Goal: Book appointment/travel/reservation

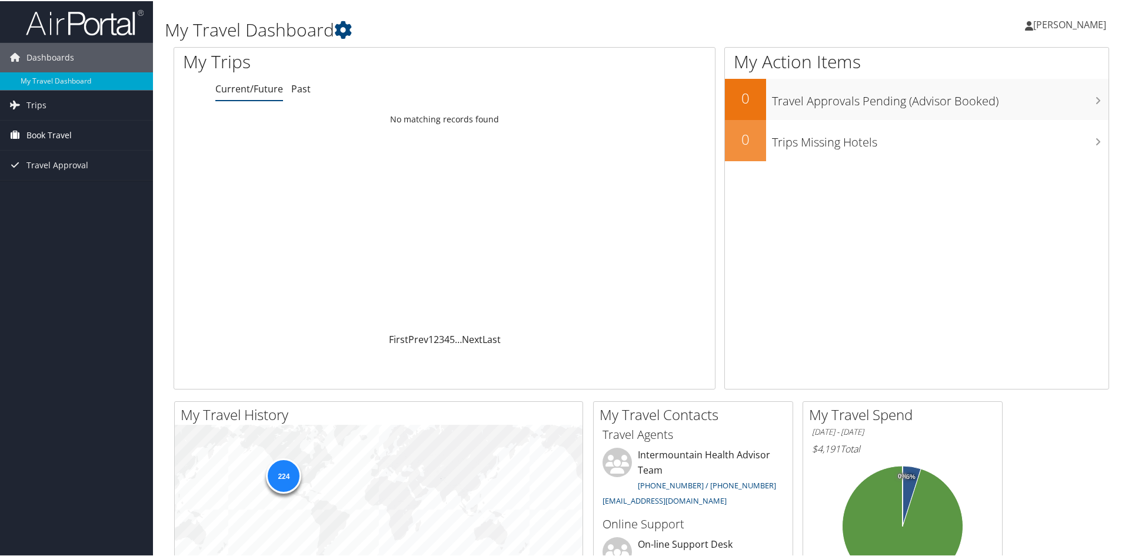
click at [55, 136] on span "Book Travel" at bounding box center [48, 133] width 45 height 29
click at [84, 189] on link "Book/Manage Online Trips" at bounding box center [76, 193] width 153 height 18
